Goal: Find contact information: Find contact information

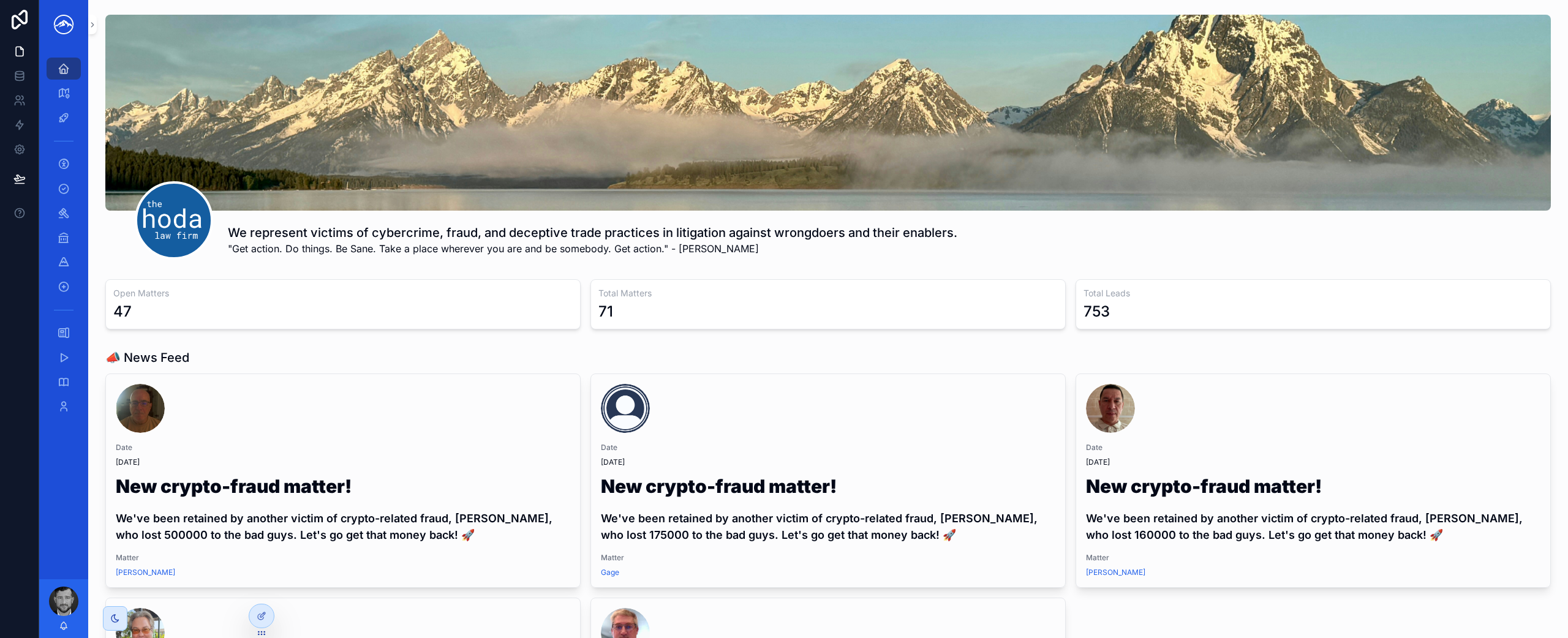
click at [97, 31] on div "We represent victims of cybercrime, fraud, and deceptive trade practices in lit…" at bounding box center [828, 467] width 1480 height 934
click at [96, 28] on icon "scrollable content" at bounding box center [92, 25] width 9 height 9
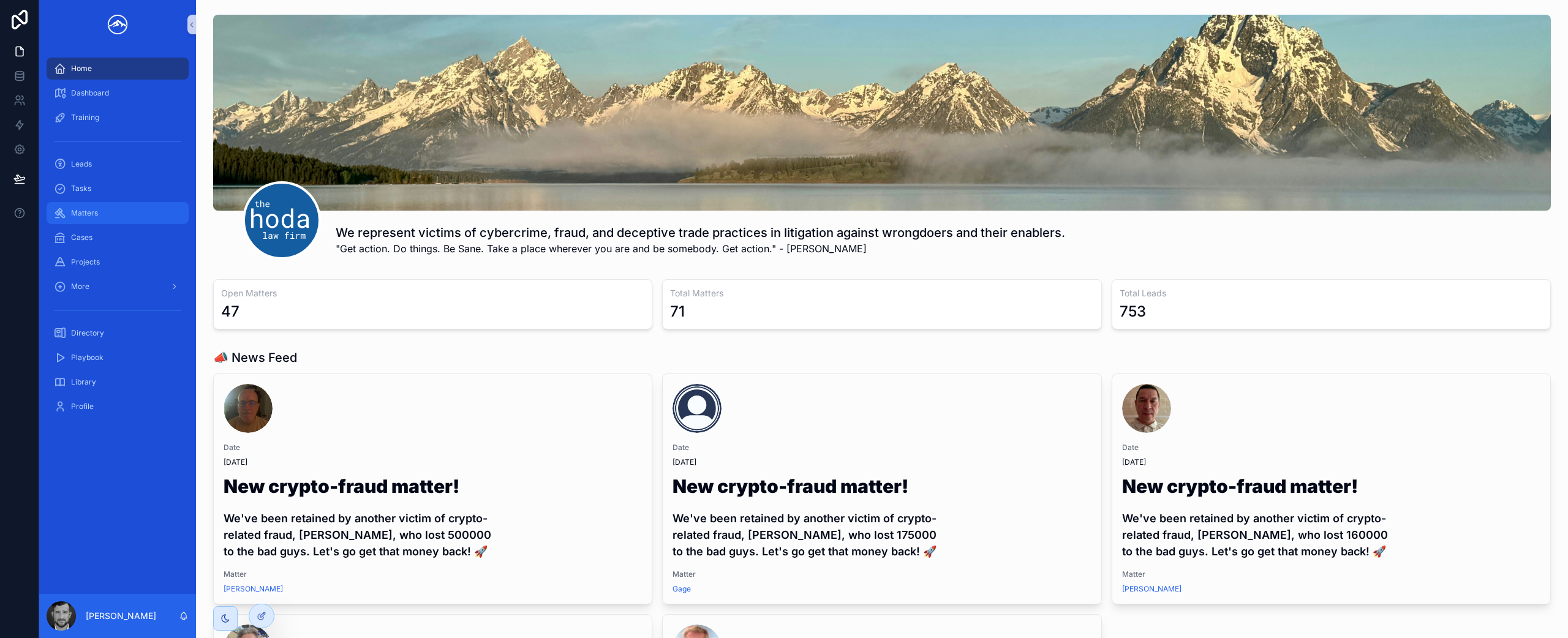
click at [145, 211] on div "Matters" at bounding box center [118, 213] width 127 height 20
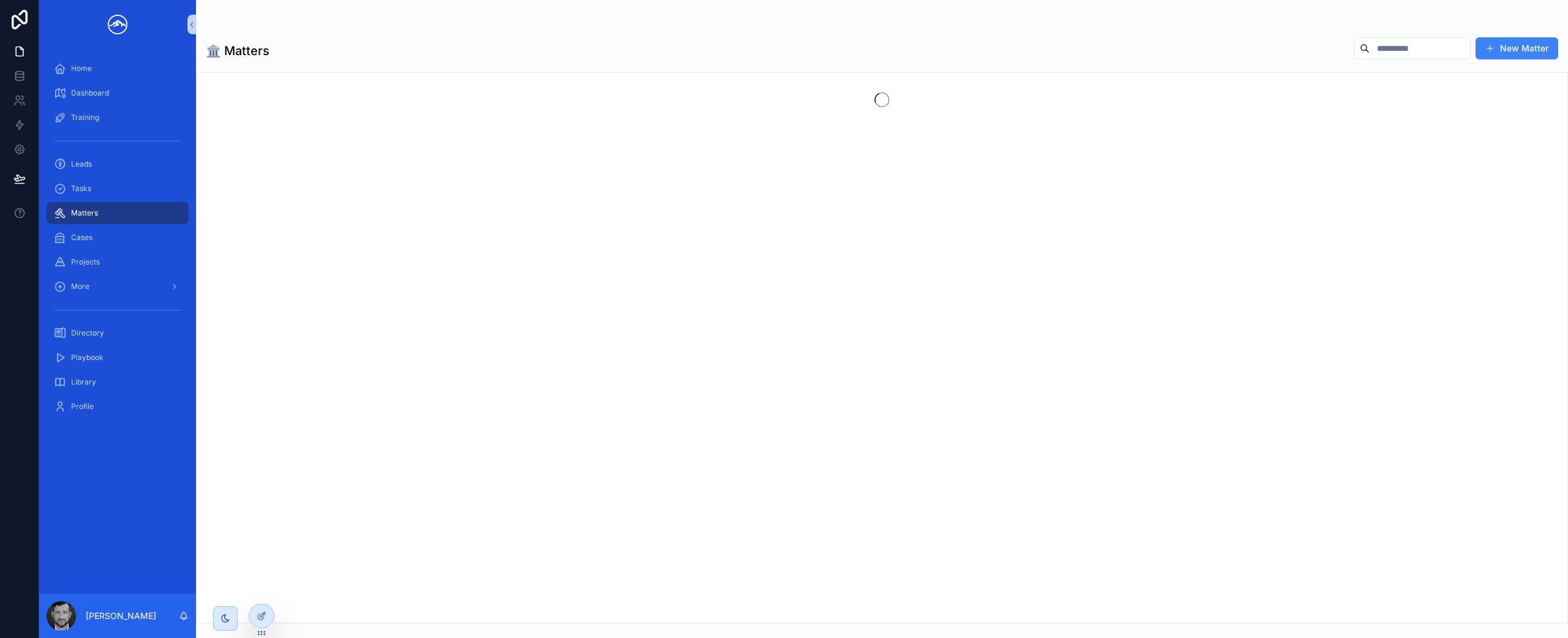
click at [1432, 50] on input "scrollable content" at bounding box center [1420, 48] width 100 height 17
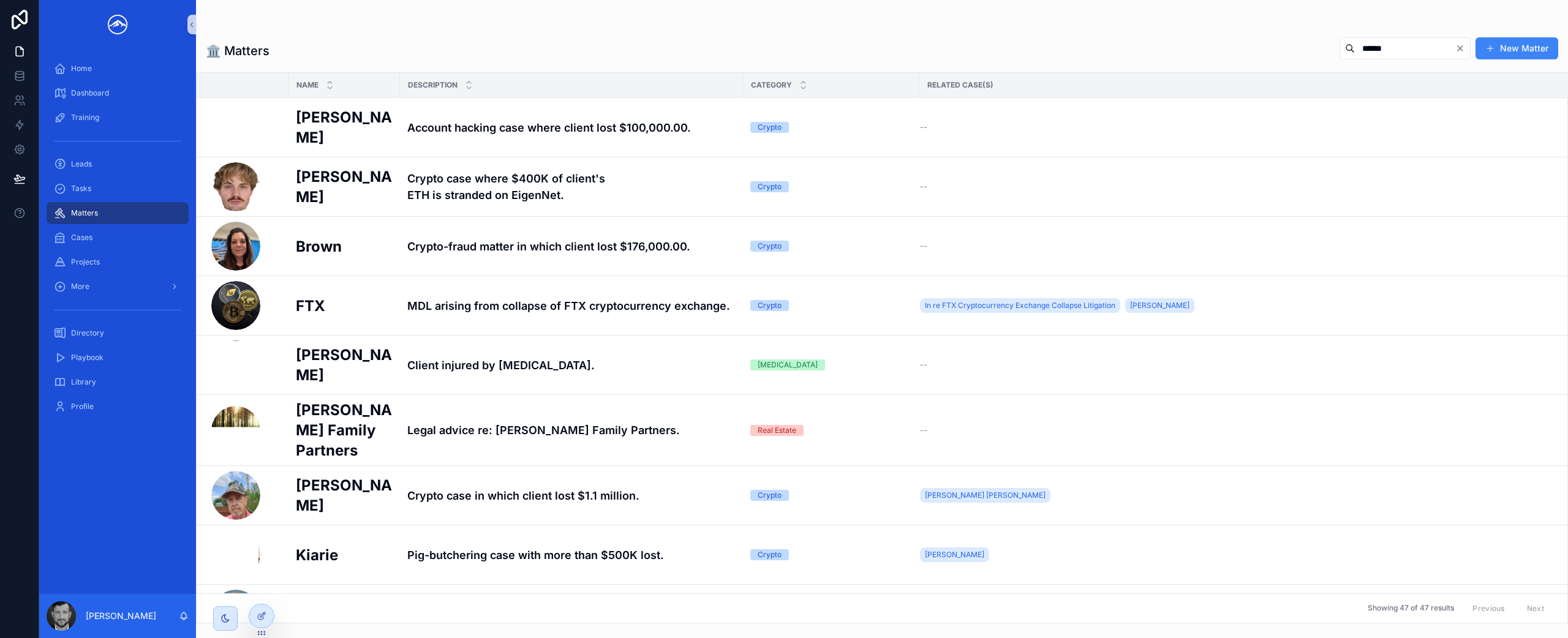
type input "******"
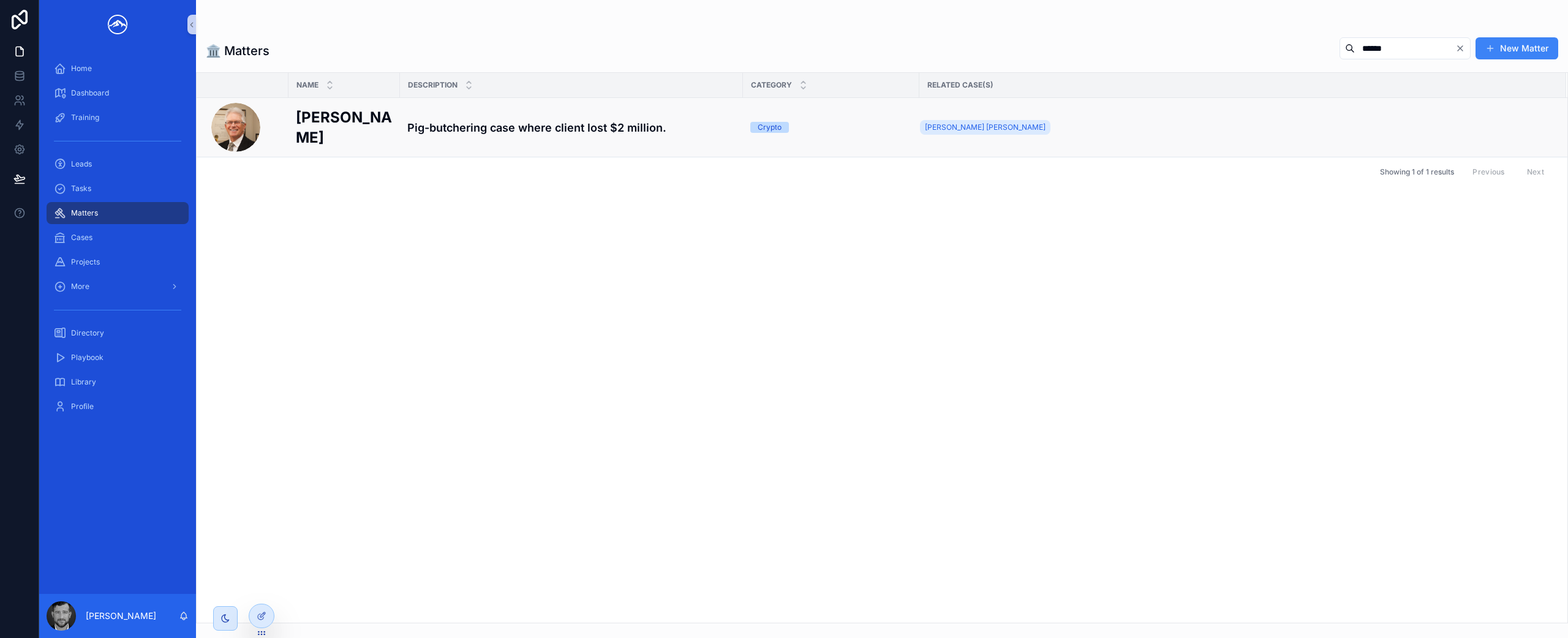
click at [478, 125] on h4 "Pig-butchering case where client lost $2 million." at bounding box center [571, 127] width 328 height 17
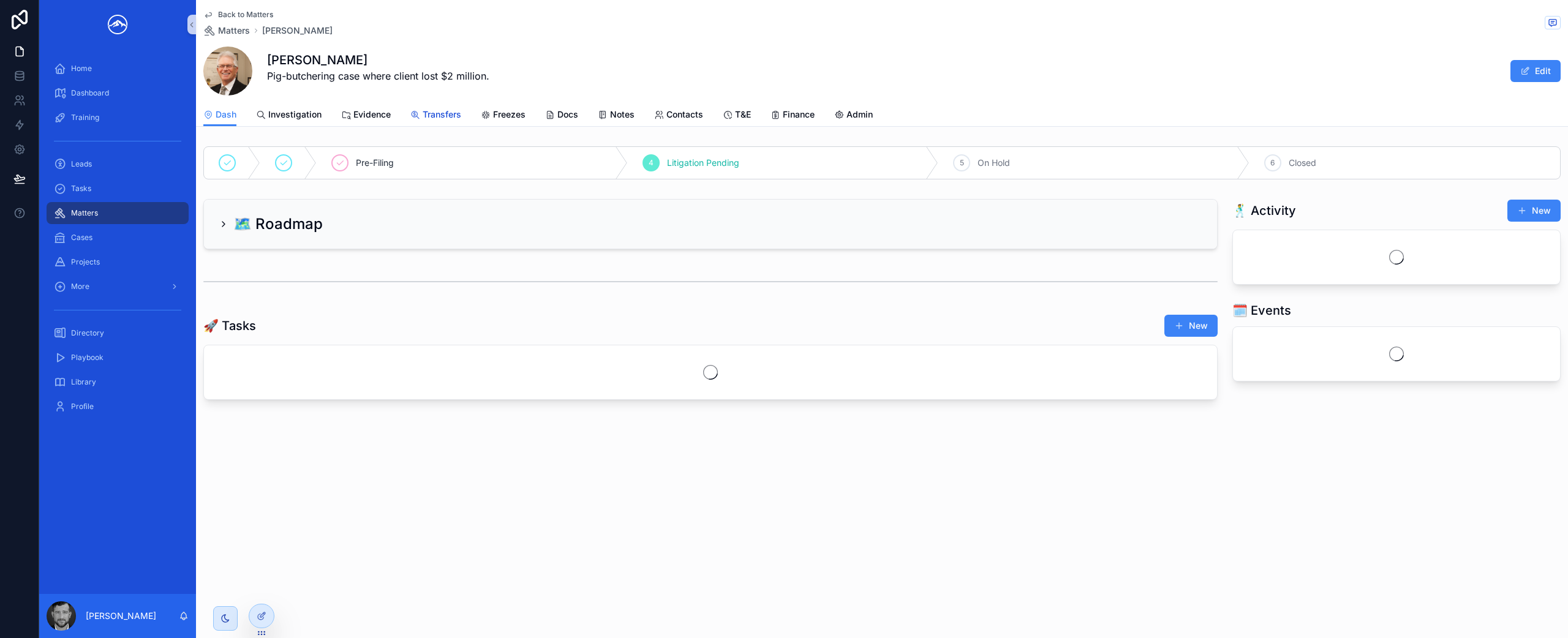
click at [450, 119] on span "Transfers" at bounding box center [442, 114] width 38 height 13
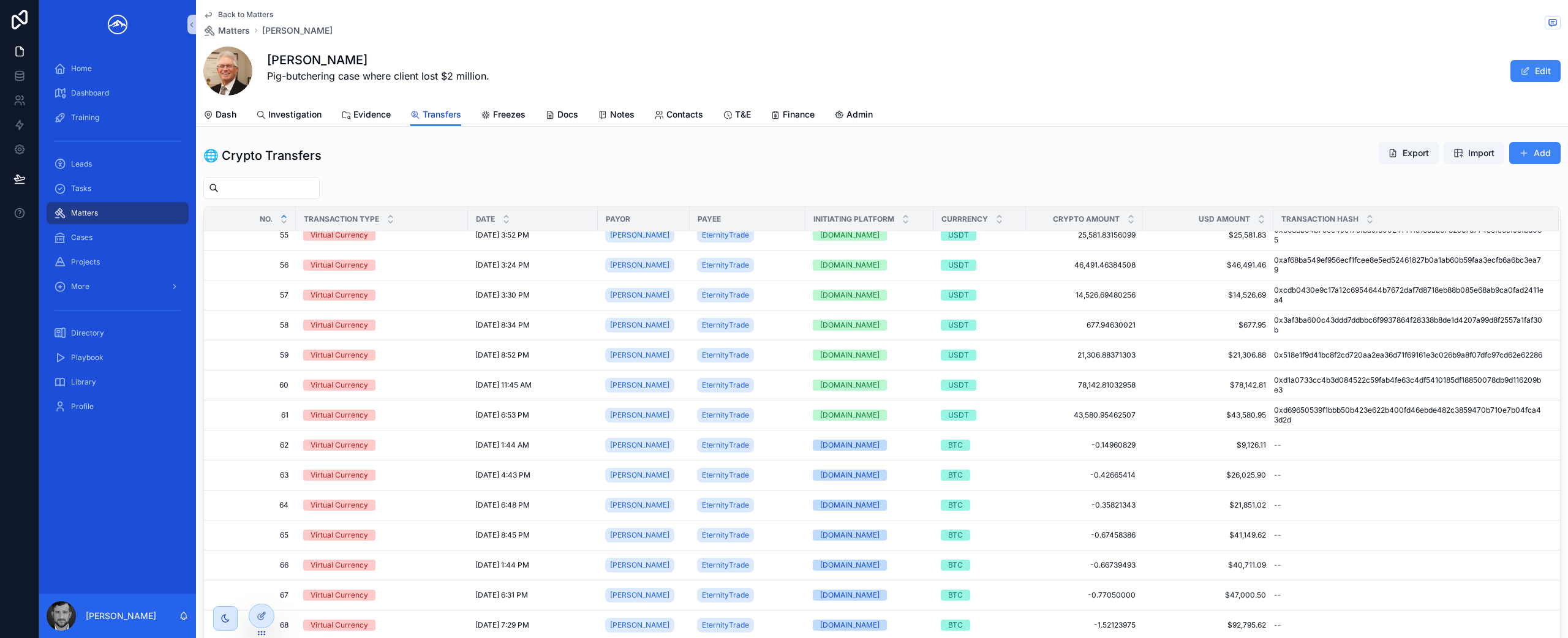
scroll to position [215, 0]
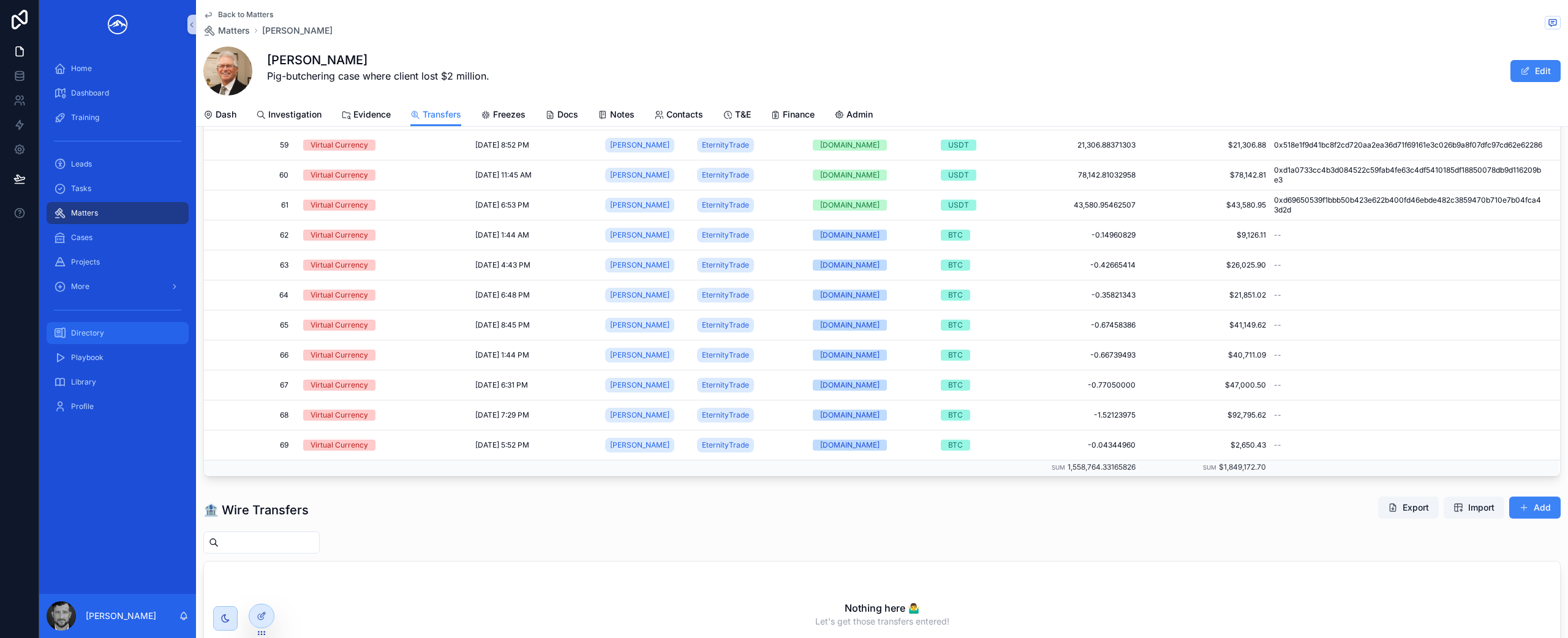
click at [126, 339] on div "Directory" at bounding box center [118, 334] width 127 height 20
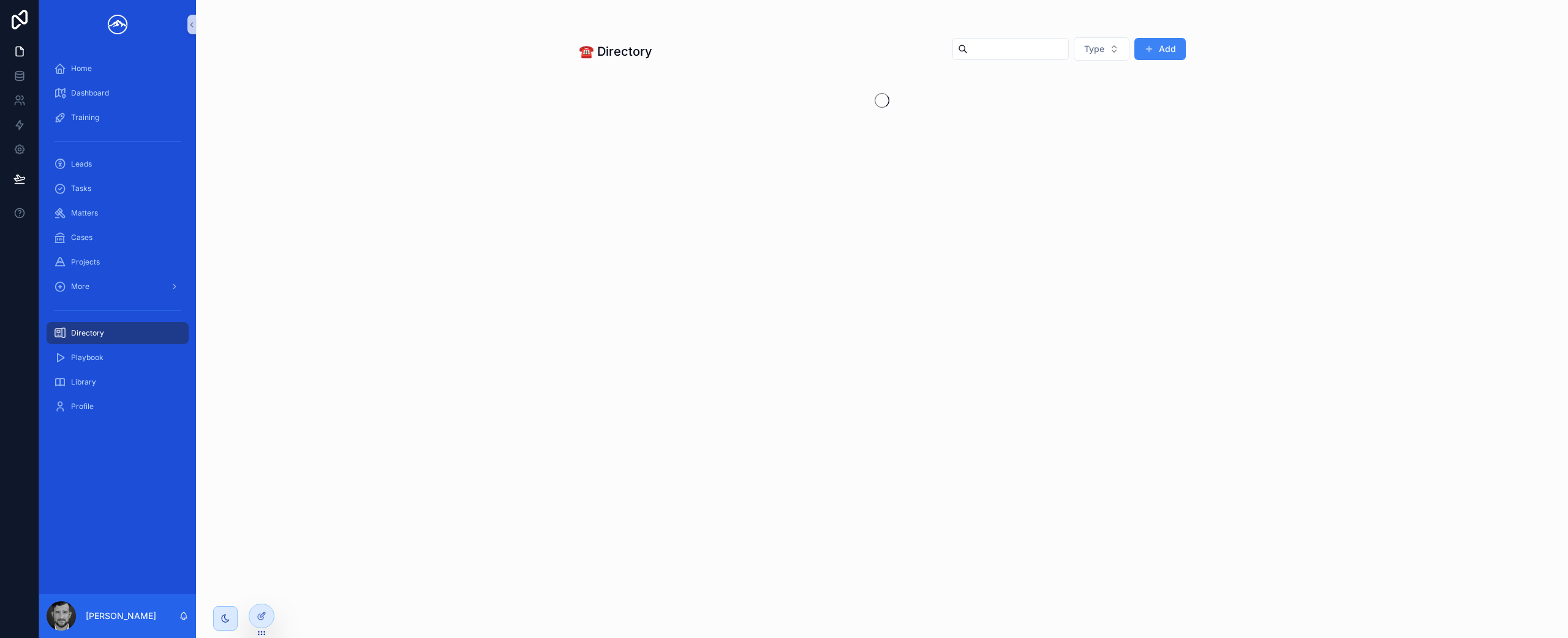
click at [993, 53] on input "scrollable content" at bounding box center [1018, 49] width 100 height 17
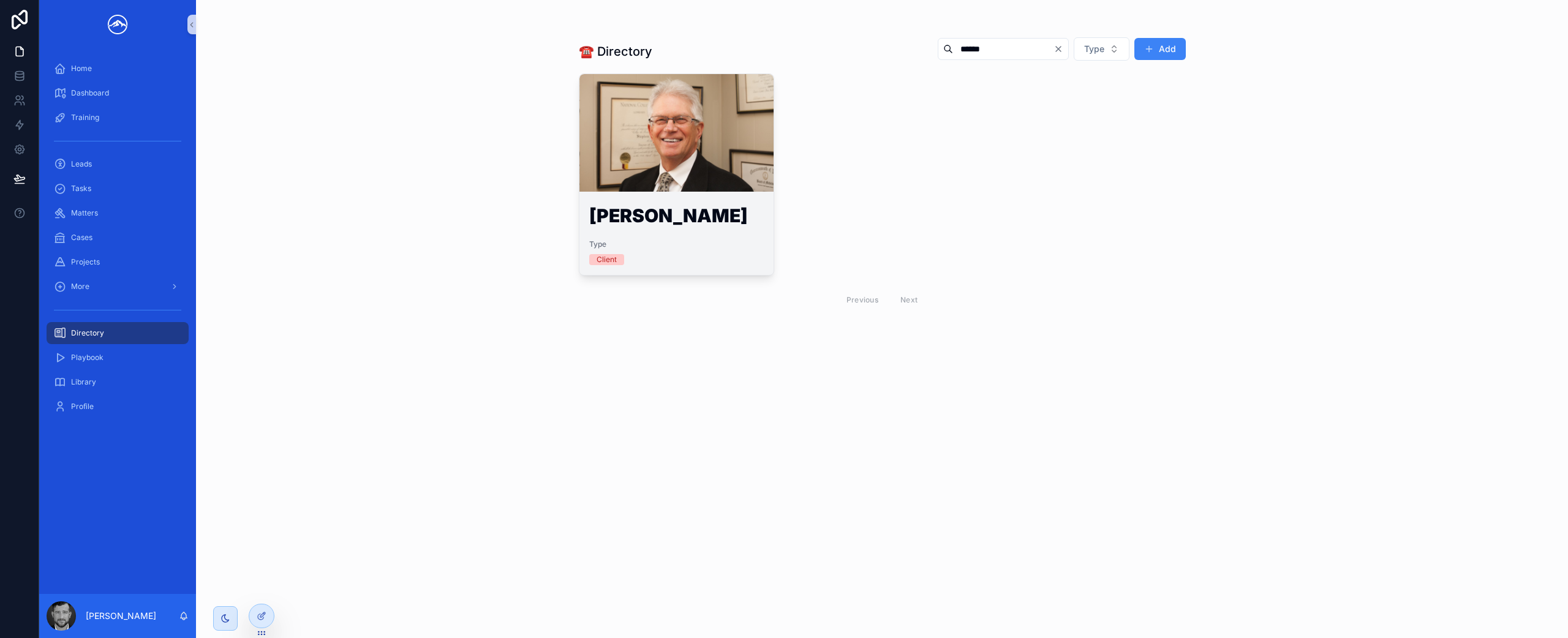
type input "******"
click at [743, 143] on div "scrollable content" at bounding box center [676, 133] width 195 height 118
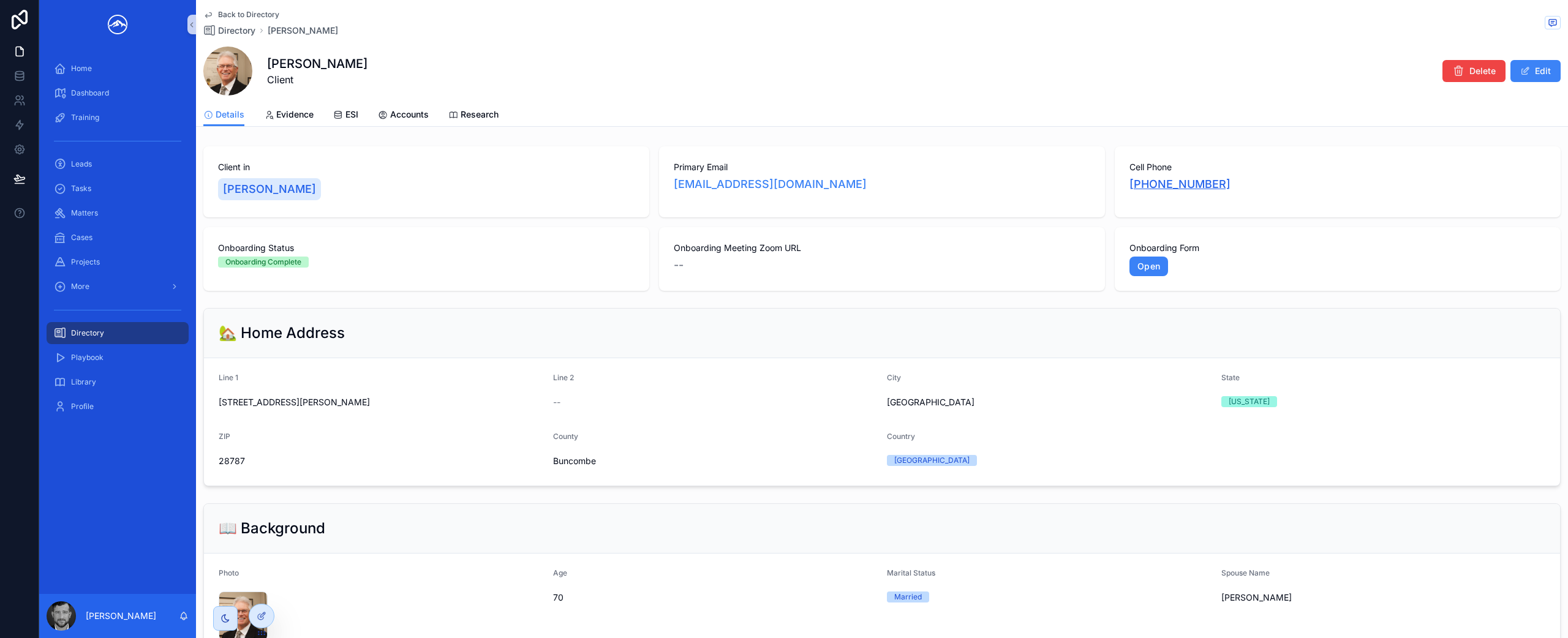
click at [1197, 182] on link "[PHONE_NUMBER]" at bounding box center [1180, 184] width 101 height 17
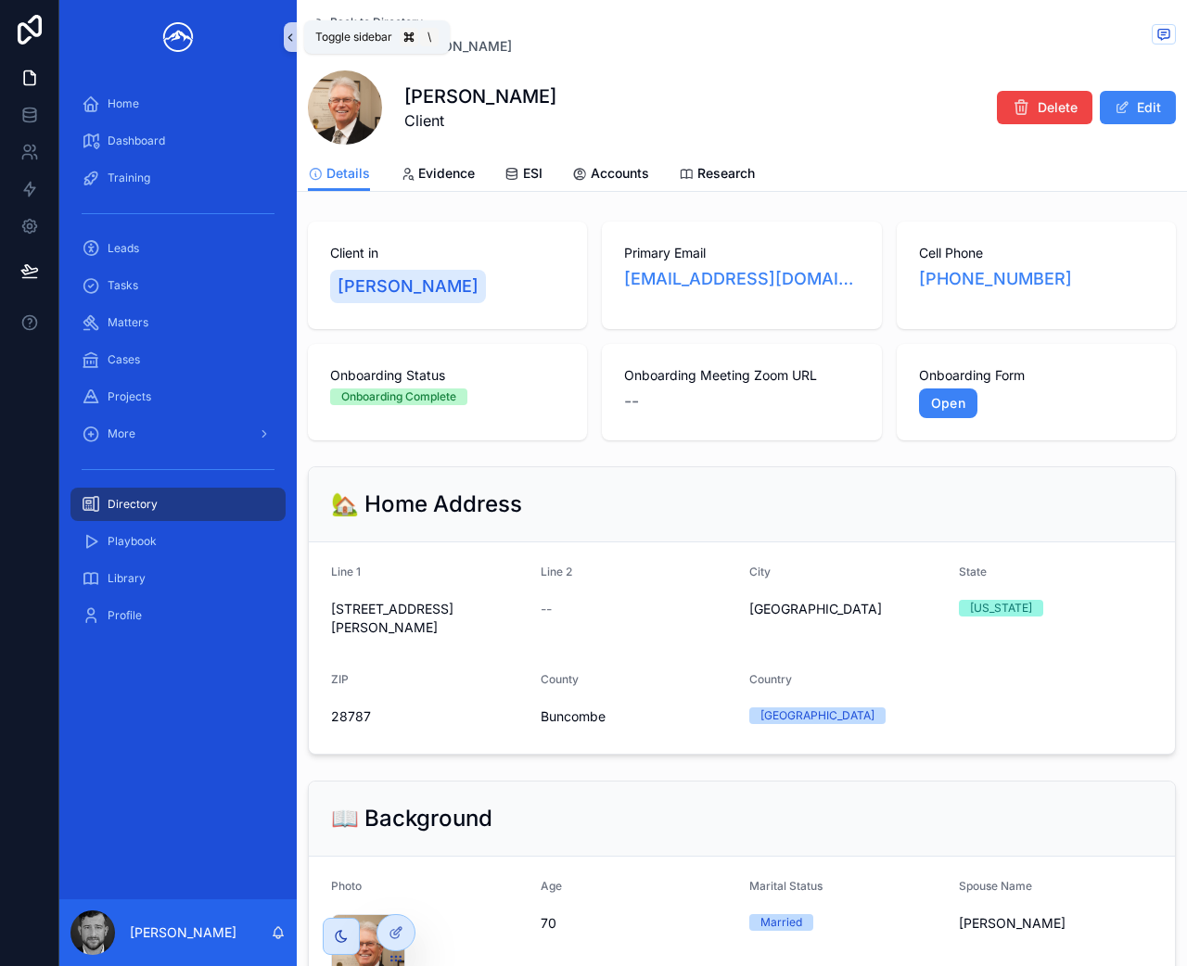
click at [289, 38] on icon "scrollable content" at bounding box center [290, 37] width 4 height 6
